Goal: Task Accomplishment & Management: Manage account settings

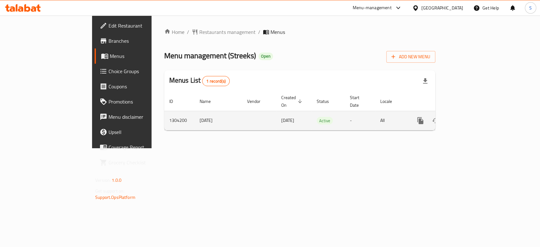
click at [470, 117] on icon "enhanced table" at bounding box center [466, 121] width 8 height 8
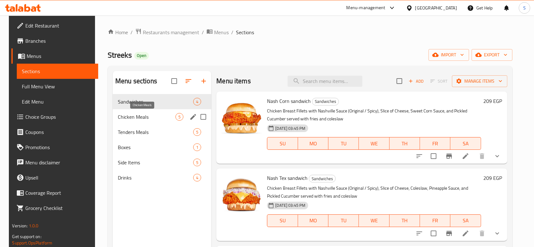
click at [144, 119] on span "Chicken Meals" at bounding box center [147, 117] width 58 height 8
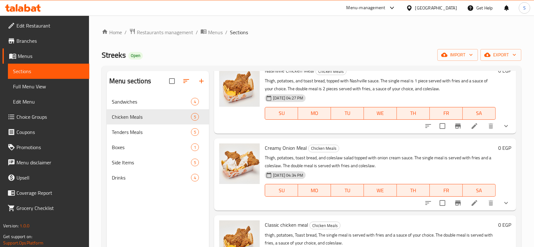
scroll to position [127, 0]
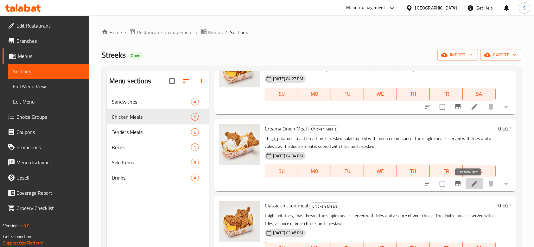
click at [470, 180] on icon at bounding box center [474, 184] width 8 height 8
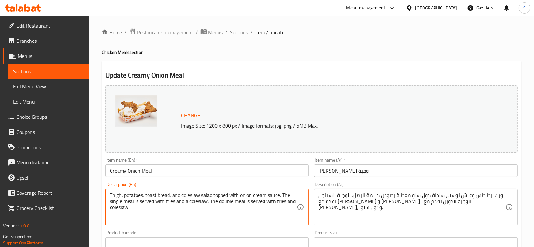
drag, startPoint x: 213, startPoint y: 192, endPoint x: 279, endPoint y: 191, distance: 66.5
type textarea "Thigh, potatoes, toast bread, and coleslaw salad . The single meal is served wi…"
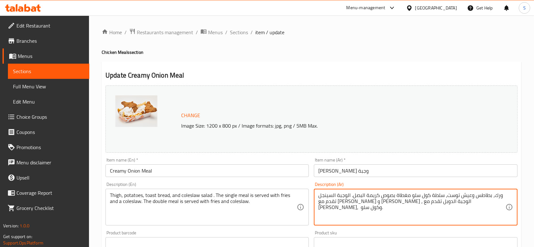
drag, startPoint x: 352, startPoint y: 192, endPoint x: 408, endPoint y: 196, distance: 56.5
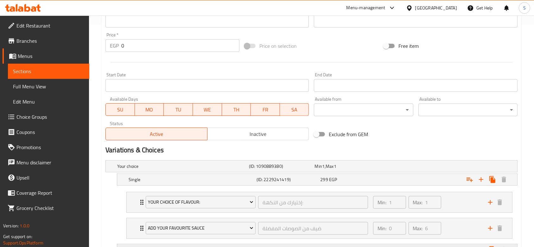
scroll to position [327, 0]
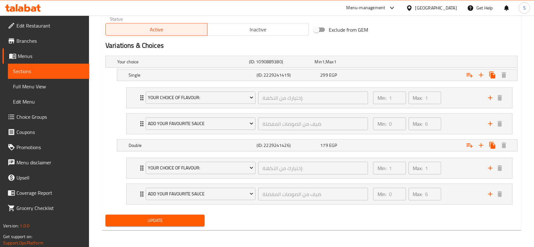
type textarea "ورك، بطاطس وعيش توست، سلطة كول سلو . الوجبة السينجل تقدم مع [PERSON_NAME] و [PE…"
click at [205, 221] on div "Update" at bounding box center [155, 220] width 104 height 17
click at [198, 222] on span "Update" at bounding box center [154, 221] width 89 height 8
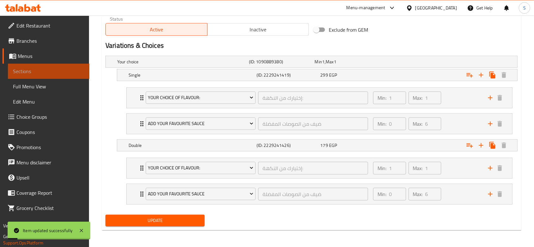
click at [63, 67] on link "Sections" at bounding box center [48, 71] width 81 height 15
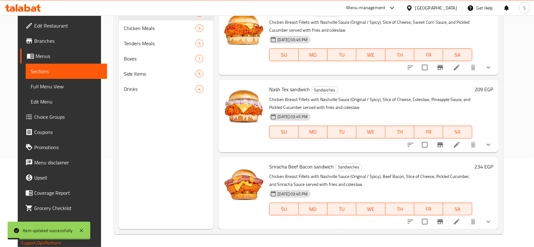
scroll to position [89, 0]
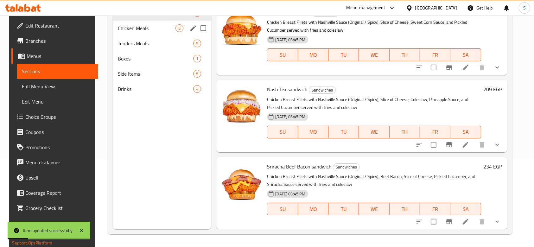
click at [135, 32] on div "Chicken Meals 5" at bounding box center [162, 28] width 98 height 15
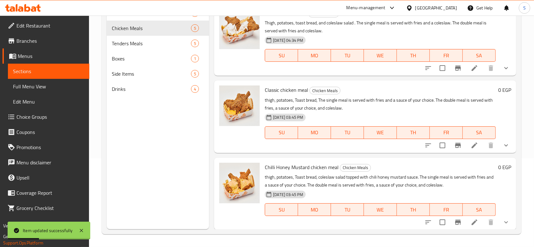
scroll to position [154, 0]
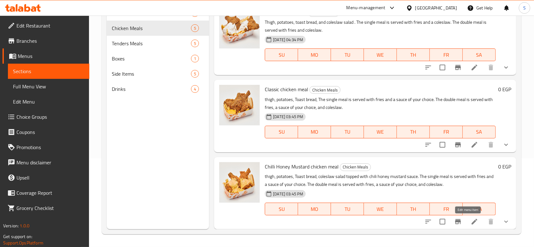
click at [470, 221] on icon at bounding box center [474, 222] width 8 height 8
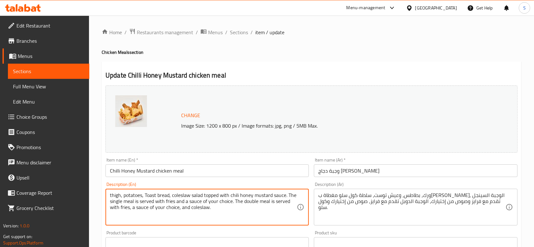
drag, startPoint x: 204, startPoint y: 192, endPoint x: 285, endPoint y: 195, distance: 81.7
type textarea "thigh, potatoes, Toast bread, coleslaw salad . The single meal is served with f…"
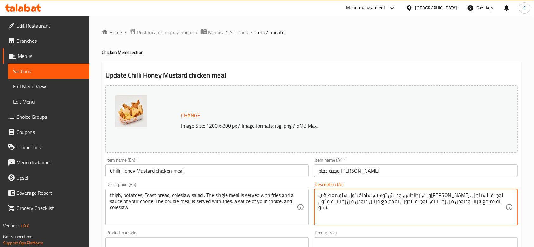
drag, startPoint x: 352, startPoint y: 192, endPoint x: 417, endPoint y: 191, distance: 64.9
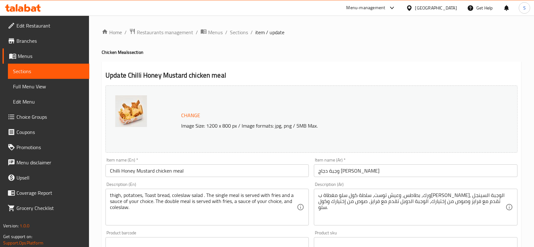
click at [413, 190] on div "ورك، بطاطس، وعيش توست، سلطة كول سلو مغطاة ب[PERSON_NAME], الوجبة السينجل تقدم م…" at bounding box center [415, 207] width 203 height 37
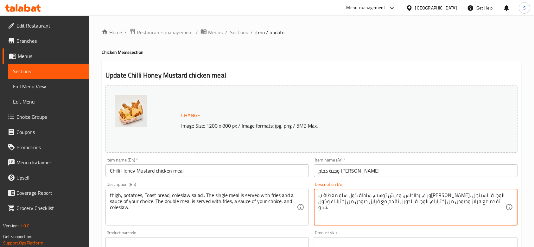
click at [410, 194] on textarea "ورك، بطاطس، وعيش توست، سلطة كول سلو مغطاة ب[PERSON_NAME], الوجبة السينجل تقدم م…" at bounding box center [411, 207] width 187 height 30
drag, startPoint x: 407, startPoint y: 194, endPoint x: 352, endPoint y: 196, distance: 55.1
click at [352, 196] on textarea "ورك، بطاطس، وعيش توست، سلطة كول سلو مغطاة ب[PERSON_NAME], الوجبة السينجل تقدم م…" at bounding box center [411, 207] width 187 height 30
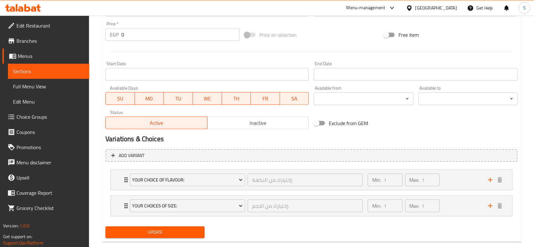
scroll to position [246, 0]
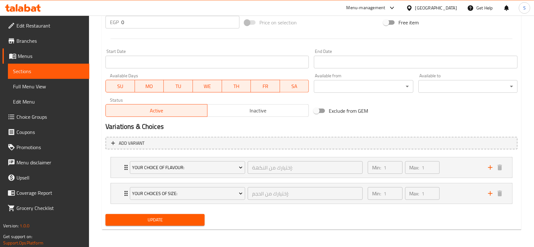
type textarea "ورك، بطاطس، وعيش توست، سلطة كول سلو , الوجبة السينجل تقدم مع فرايز وصوص من إختي…"
click at [191, 222] on span "Update" at bounding box center [154, 220] width 89 height 8
click at [21, 58] on span "Menus" at bounding box center [51, 56] width 66 height 8
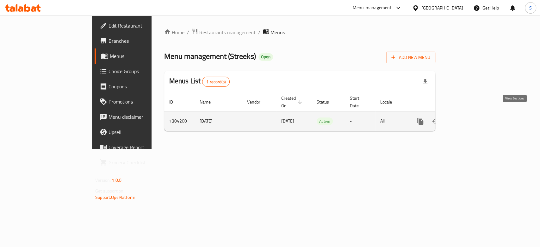
click at [470, 117] on icon "enhanced table" at bounding box center [466, 121] width 8 height 8
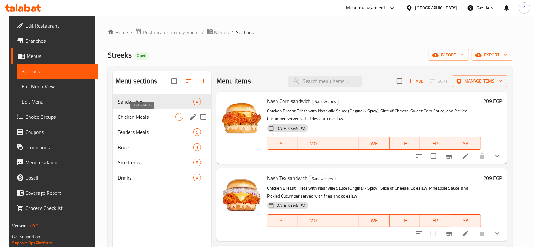
click at [171, 117] on span "Chicken Meals" at bounding box center [147, 117] width 58 height 8
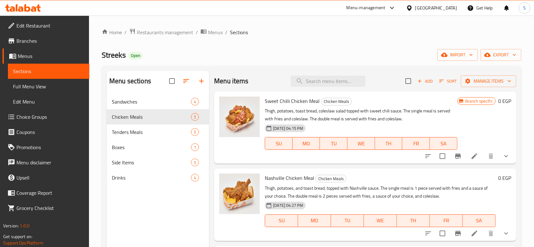
click at [462, 103] on span "Branch specific" at bounding box center [478, 101] width 33 height 6
click at [456, 158] on button "Branch-specific-item" at bounding box center [457, 155] width 15 height 15
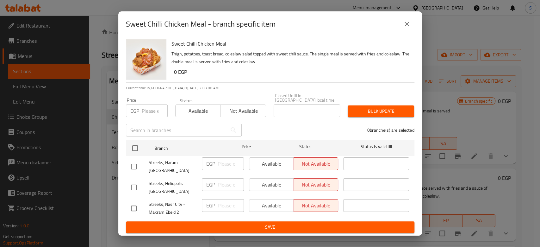
click at [411, 30] on button "close" at bounding box center [406, 23] width 15 height 15
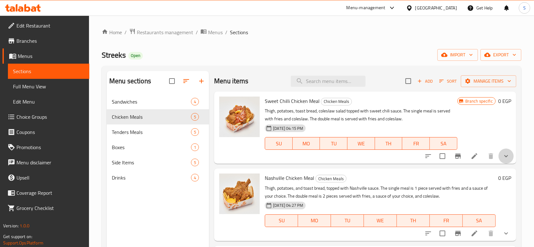
click at [503, 150] on button "show more" at bounding box center [505, 155] width 15 height 15
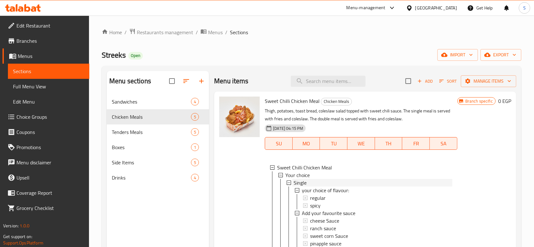
click at [302, 182] on span "Single" at bounding box center [299, 183] width 13 height 8
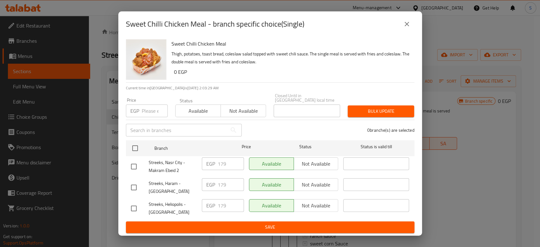
click at [439, 166] on div "Sweet Chilli Chicken Meal - branch specific choice(Single) Sweet Chilli Chicken…" at bounding box center [270, 123] width 540 height 247
click at [409, 22] on icon "close" at bounding box center [407, 24] width 8 height 8
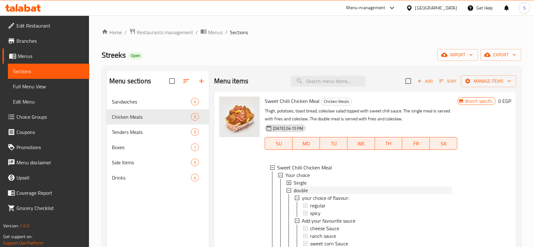
click at [313, 192] on div "double" at bounding box center [372, 190] width 158 height 8
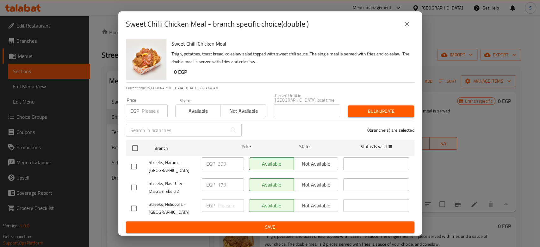
click at [201, 173] on div "EGP 299 ​" at bounding box center [222, 166] width 47 height 23
click at [152, 111] on input "number" at bounding box center [155, 110] width 26 height 13
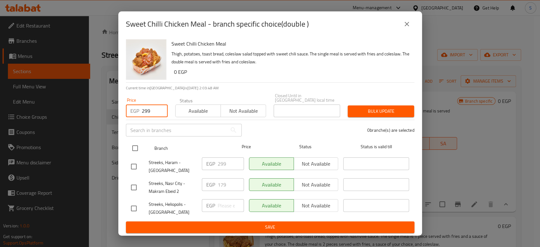
type input "299"
click at [139, 148] on input "checkbox" at bounding box center [135, 147] width 13 height 13
checkbox input "true"
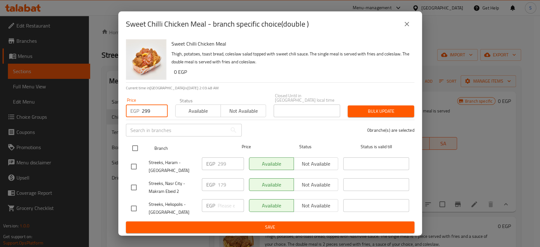
checkbox input "true"
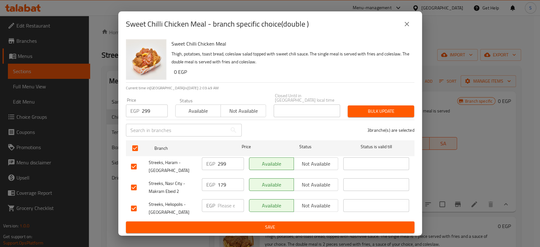
click at [357, 111] on span "Bulk update" at bounding box center [381, 111] width 56 height 8
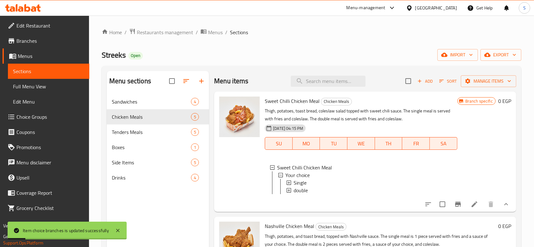
click at [309, 190] on div "double" at bounding box center [372, 190] width 158 height 8
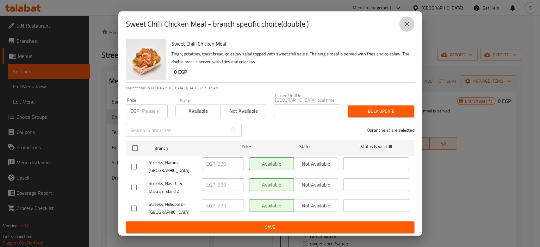
click at [399, 27] on button "close" at bounding box center [406, 23] width 15 height 15
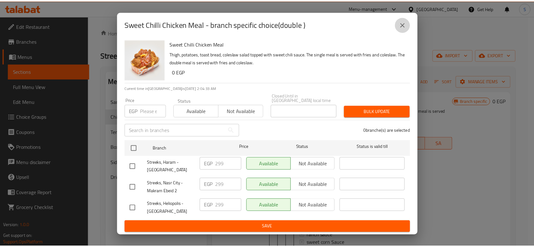
scroll to position [30, 0]
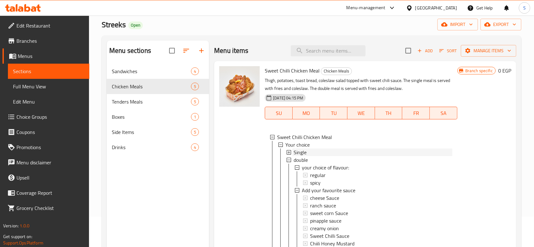
click at [322, 151] on div "Single" at bounding box center [372, 152] width 158 height 8
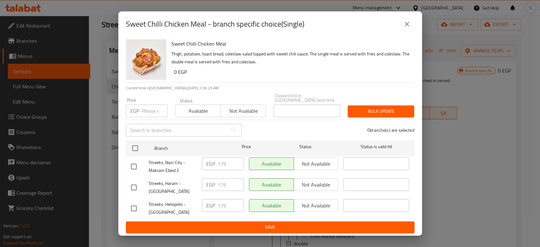
click at [1, 67] on div "Sweet Chilli Chicken Meal - branch specific choice(Single) Sweet Chilli Chicken…" at bounding box center [270, 123] width 540 height 247
click at [412, 22] on button "close" at bounding box center [406, 23] width 15 height 15
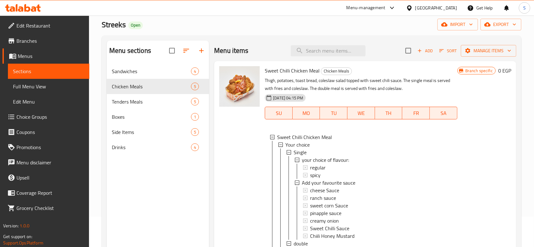
click at [34, 4] on div at bounding box center [23, 8] width 46 height 13
click at [30, 5] on icon at bounding box center [23, 8] width 36 height 8
